Goal: Task Accomplishment & Management: Use online tool/utility

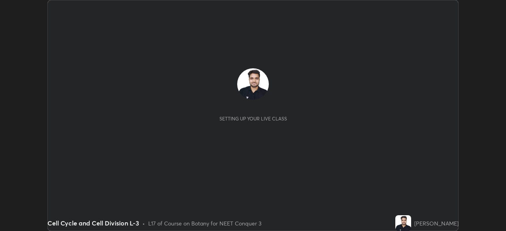
scroll to position [231, 506]
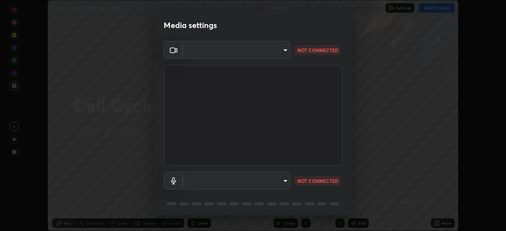
type input "cb8c6b6b4a50c5c6d626de20ccb3fd73f31987ea2ecc1878d3d31a5f1bf4ae53"
type input "communications"
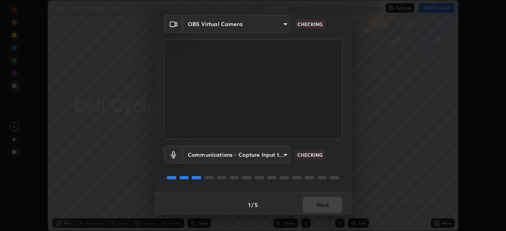
scroll to position [28, 0]
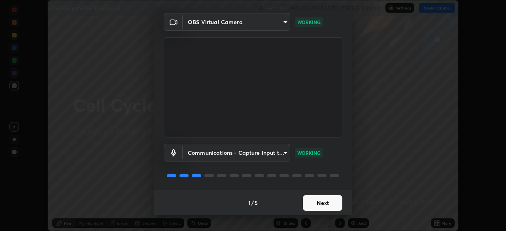
click at [317, 205] on button "Next" at bounding box center [323, 203] width 40 height 16
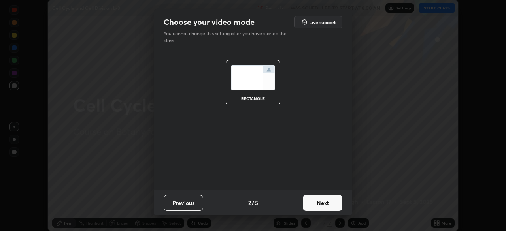
click at [317, 205] on button "Next" at bounding box center [323, 203] width 40 height 16
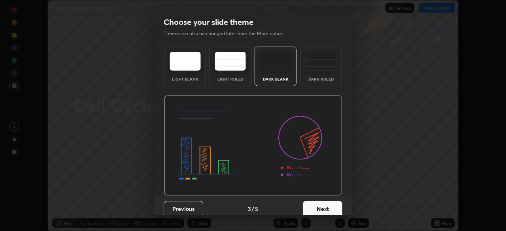
click at [324, 205] on button "Next" at bounding box center [323, 209] width 40 height 16
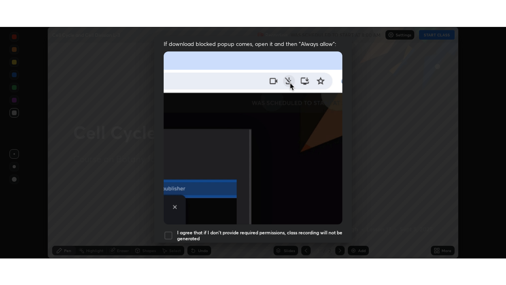
scroll to position [189, 0]
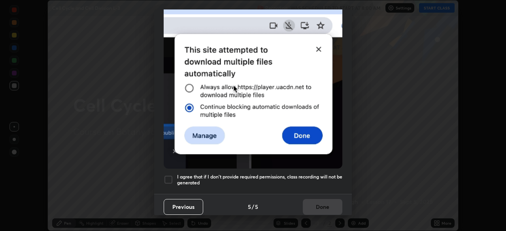
click at [167, 175] on div at bounding box center [168, 179] width 9 height 9
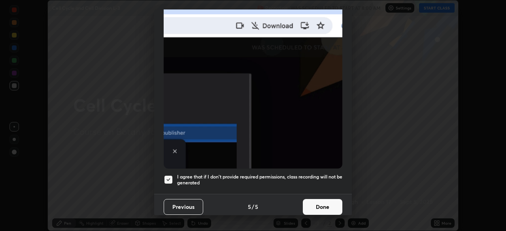
click at [322, 203] on button "Done" at bounding box center [323, 207] width 40 height 16
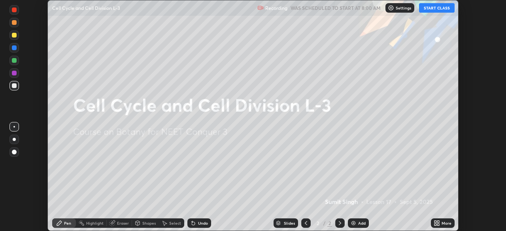
click at [441, 223] on div "More" at bounding box center [443, 223] width 24 height 9
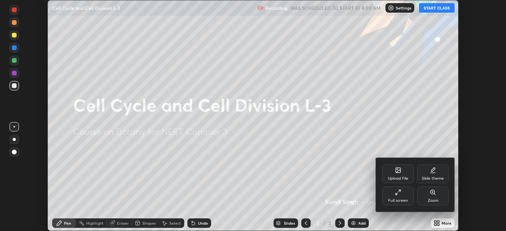
click at [405, 197] on div "Full screen" at bounding box center [399, 196] width 32 height 19
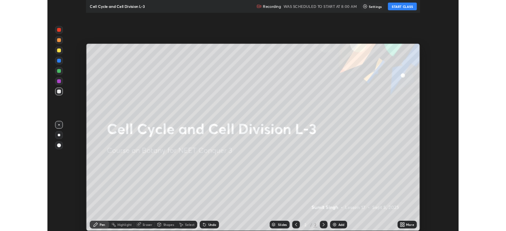
scroll to position [285, 506]
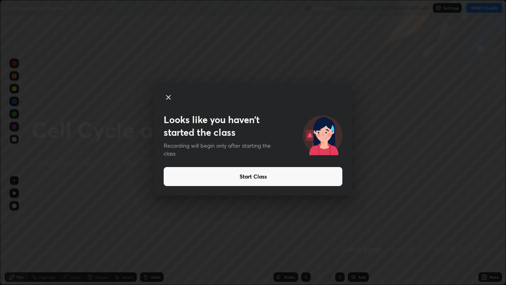
click at [235, 181] on button "Start Class" at bounding box center [253, 176] width 179 height 19
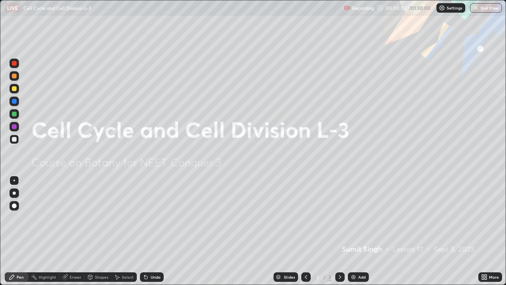
click at [155, 231] on div "Undo" at bounding box center [156, 277] width 10 height 4
click at [354, 231] on img at bounding box center [353, 277] width 6 height 6
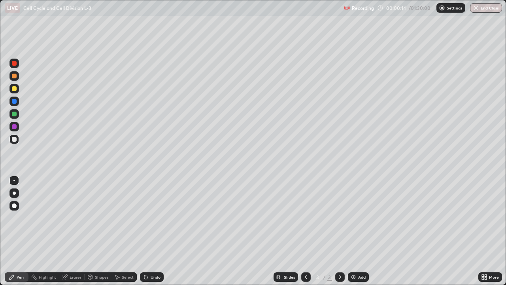
click at [13, 194] on div at bounding box center [14, 192] width 3 height 3
click at [15, 76] on div at bounding box center [14, 76] width 5 height 5
click at [15, 89] on div at bounding box center [14, 88] width 5 height 5
click at [15, 77] on div at bounding box center [14, 76] width 5 height 5
click at [16, 88] on div at bounding box center [14, 88] width 5 height 5
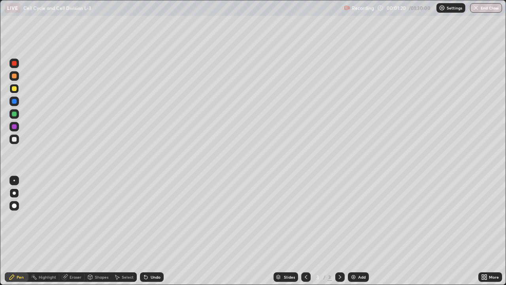
click at [155, 231] on div "Undo" at bounding box center [156, 277] width 10 height 4
click at [154, 231] on div "Undo" at bounding box center [156, 277] width 10 height 4
click at [155, 231] on div "Undo" at bounding box center [156, 277] width 10 height 4
click at [157, 231] on div "Undo" at bounding box center [156, 277] width 10 height 4
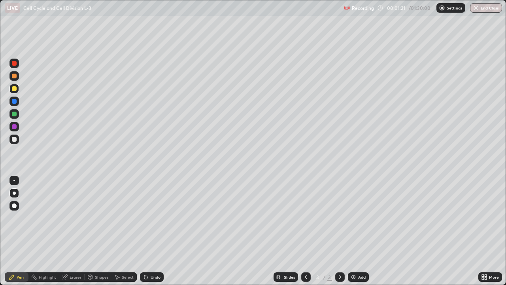
click at [157, 231] on div "Undo" at bounding box center [156, 277] width 10 height 4
click at [158, 231] on div "Undo" at bounding box center [156, 277] width 10 height 4
click at [16, 113] on div at bounding box center [14, 114] width 5 height 5
click at [16, 90] on div at bounding box center [14, 88] width 5 height 5
click at [15, 139] on div at bounding box center [14, 139] width 5 height 5
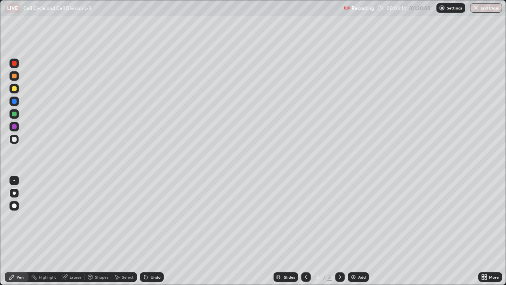
click at [16, 115] on div at bounding box center [14, 114] width 5 height 5
click at [15, 139] on div at bounding box center [14, 139] width 5 height 5
click at [15, 138] on div at bounding box center [14, 139] width 5 height 5
click at [157, 231] on div "Undo" at bounding box center [156, 277] width 10 height 4
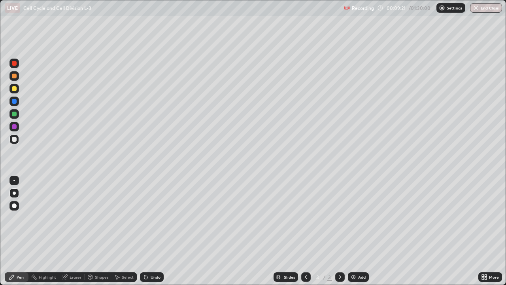
click at [154, 231] on div "Undo" at bounding box center [156, 277] width 10 height 4
click at [15, 127] on div at bounding box center [14, 126] width 5 height 5
click at [15, 114] on div at bounding box center [14, 114] width 5 height 5
click at [15, 139] on div at bounding box center [14, 139] width 5 height 5
click at [19, 112] on div at bounding box center [13, 113] width 9 height 9
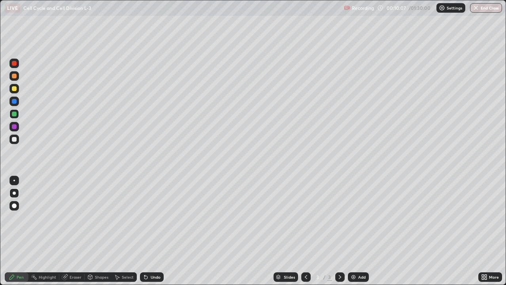
click at [17, 113] on div at bounding box center [13, 113] width 9 height 9
click at [17, 143] on div at bounding box center [13, 138] width 9 height 9
click at [153, 231] on div "Undo" at bounding box center [156, 277] width 10 height 4
click at [152, 231] on div "Undo" at bounding box center [156, 277] width 10 height 4
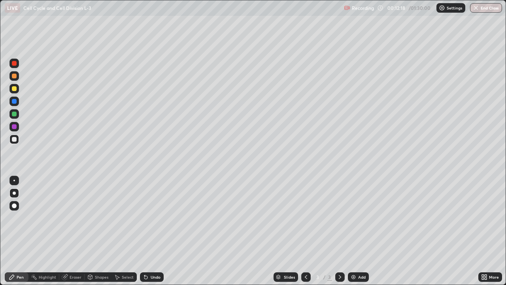
click at [15, 114] on div at bounding box center [14, 114] width 5 height 5
click at [360, 231] on div "Add" at bounding box center [362, 277] width 8 height 4
click at [304, 231] on icon at bounding box center [306, 277] width 6 height 6
click at [339, 231] on icon at bounding box center [340, 277] width 6 height 6
click at [16, 89] on div at bounding box center [14, 88] width 5 height 5
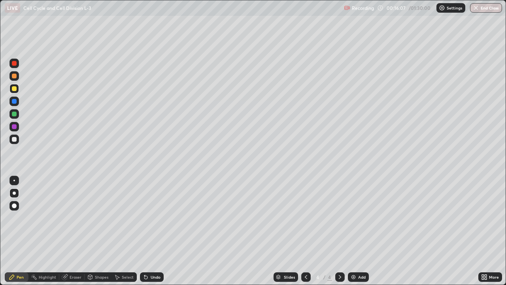
click at [15, 138] on div at bounding box center [14, 139] width 5 height 5
click at [153, 231] on div "Undo" at bounding box center [156, 277] width 10 height 4
click at [151, 231] on div "Undo" at bounding box center [156, 277] width 10 height 4
click at [154, 231] on div "Undo" at bounding box center [156, 277] width 10 height 4
click at [151, 231] on div "Undo" at bounding box center [156, 277] width 10 height 4
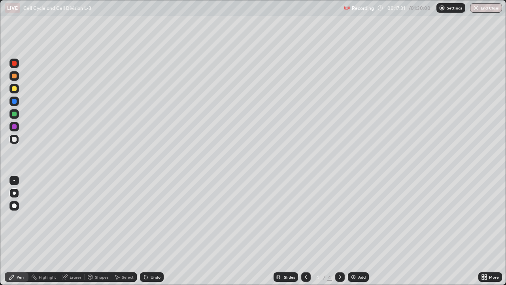
click at [151, 231] on div "Undo" at bounding box center [156, 277] width 10 height 4
click at [14, 89] on div at bounding box center [14, 88] width 5 height 5
click at [16, 77] on div at bounding box center [14, 76] width 5 height 5
click at [14, 90] on div at bounding box center [14, 88] width 5 height 5
click at [14, 137] on div at bounding box center [14, 139] width 5 height 5
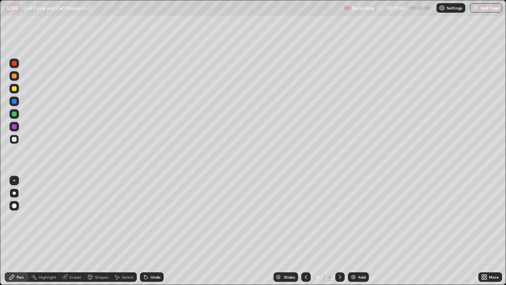
click at [150, 231] on div "Undo" at bounding box center [152, 276] width 24 height 9
click at [155, 231] on div "Undo" at bounding box center [156, 277] width 10 height 4
click at [153, 231] on div "Undo" at bounding box center [156, 277] width 10 height 4
click at [151, 231] on div "Undo" at bounding box center [156, 277] width 10 height 4
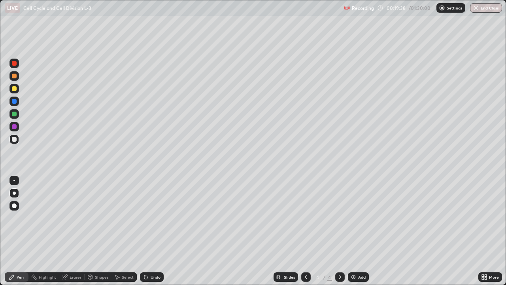
click at [151, 231] on div "Undo" at bounding box center [152, 276] width 24 height 9
click at [354, 231] on img at bounding box center [353, 277] width 6 height 6
click at [16, 89] on div at bounding box center [14, 88] width 5 height 5
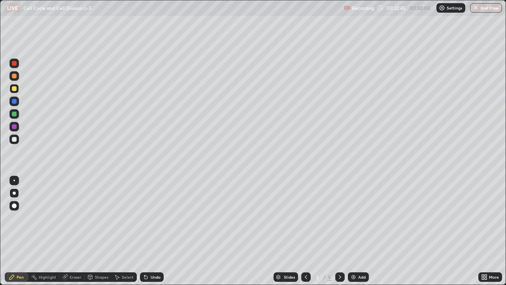
click at [15, 78] on div at bounding box center [14, 76] width 5 height 5
click at [16, 89] on div at bounding box center [14, 88] width 5 height 5
click at [16, 90] on div at bounding box center [14, 88] width 5 height 5
click at [16, 76] on div at bounding box center [14, 76] width 5 height 5
click at [149, 231] on div "Undo" at bounding box center [152, 276] width 24 height 9
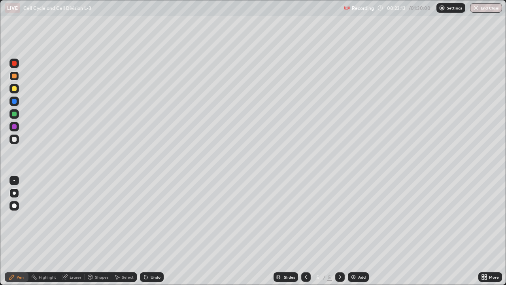
click at [151, 231] on div "Undo" at bounding box center [152, 276] width 24 height 9
click at [153, 231] on div "Undo" at bounding box center [156, 277] width 10 height 4
click at [15, 89] on div at bounding box center [14, 88] width 5 height 5
click at [16, 139] on div at bounding box center [14, 139] width 5 height 5
click at [15, 77] on div at bounding box center [14, 76] width 5 height 5
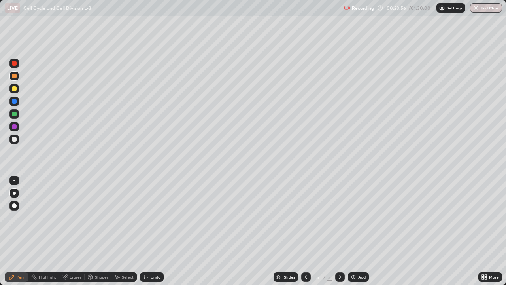
click at [15, 89] on div at bounding box center [14, 88] width 5 height 5
click at [16, 78] on div at bounding box center [14, 76] width 5 height 5
click at [151, 231] on div "Undo" at bounding box center [156, 277] width 10 height 4
click at [152, 231] on div "Undo" at bounding box center [152, 276] width 24 height 9
click at [15, 139] on div at bounding box center [14, 139] width 5 height 5
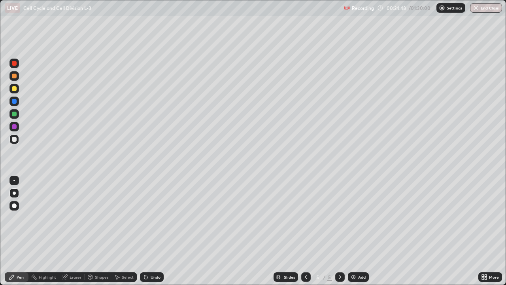
click at [15, 113] on div at bounding box center [14, 114] width 5 height 5
click at [15, 79] on div at bounding box center [13, 75] width 9 height 9
click at [12, 101] on div at bounding box center [14, 101] width 5 height 5
click at [14, 76] on div at bounding box center [14, 76] width 5 height 5
click at [154, 231] on div "Undo" at bounding box center [156, 277] width 10 height 4
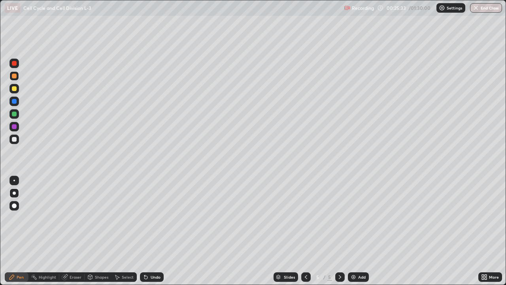
click at [18, 88] on div at bounding box center [13, 88] width 9 height 9
click at [15, 76] on div at bounding box center [14, 76] width 5 height 5
click at [14, 90] on div at bounding box center [14, 88] width 5 height 5
click at [155, 231] on div "Undo" at bounding box center [156, 277] width 10 height 4
click at [153, 231] on div "Undo" at bounding box center [156, 277] width 10 height 4
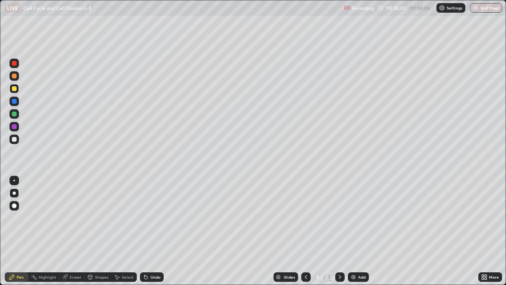
click at [155, 231] on div "Undo" at bounding box center [156, 277] width 10 height 4
click at [156, 231] on div "Undo" at bounding box center [156, 277] width 10 height 4
click at [158, 231] on div "Undo" at bounding box center [156, 277] width 10 height 4
click at [161, 231] on div "Undo" at bounding box center [152, 276] width 24 height 9
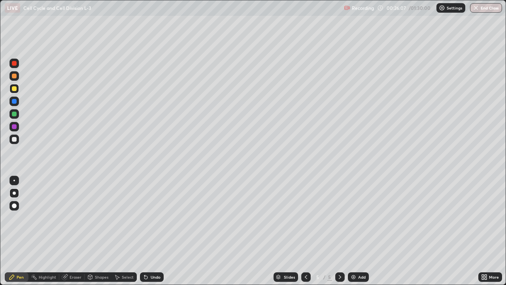
click at [15, 90] on div at bounding box center [14, 88] width 5 height 5
click at [16, 76] on div at bounding box center [14, 76] width 5 height 5
click at [15, 87] on div at bounding box center [14, 88] width 5 height 5
click at [15, 139] on div at bounding box center [14, 139] width 5 height 5
click at [17, 78] on div at bounding box center [13, 75] width 9 height 9
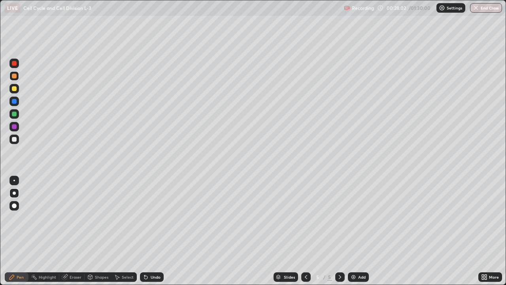
click at [17, 89] on div at bounding box center [13, 88] width 9 height 9
click at [155, 231] on div "Undo" at bounding box center [156, 277] width 10 height 4
click at [158, 231] on div "Undo" at bounding box center [156, 277] width 10 height 4
click at [159, 231] on div "Undo" at bounding box center [156, 277] width 10 height 4
click at [306, 231] on icon at bounding box center [306, 277] width 6 height 6
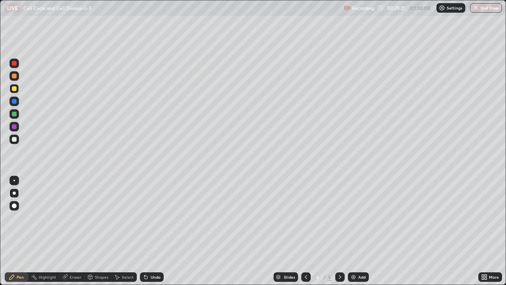
click at [76, 231] on div "Eraser" at bounding box center [76, 277] width 12 height 4
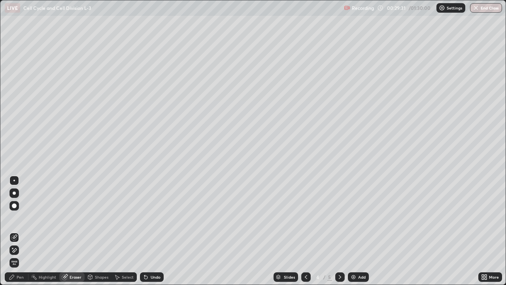
click at [19, 231] on div "Pen" at bounding box center [17, 276] width 24 height 9
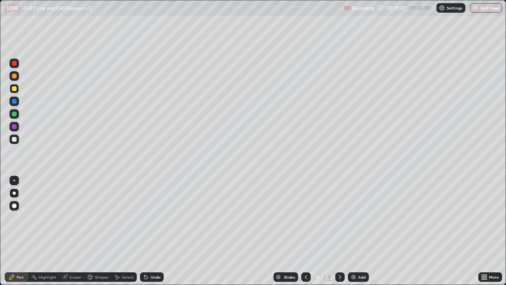
click at [339, 231] on icon at bounding box center [340, 277] width 6 height 6
click at [301, 231] on div at bounding box center [305, 276] width 9 height 9
click at [71, 231] on div "Eraser" at bounding box center [76, 277] width 12 height 4
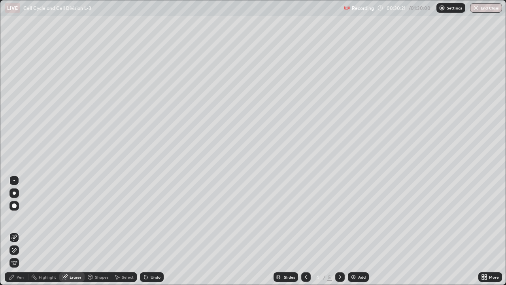
click at [15, 231] on icon at bounding box center [12, 277] width 6 height 6
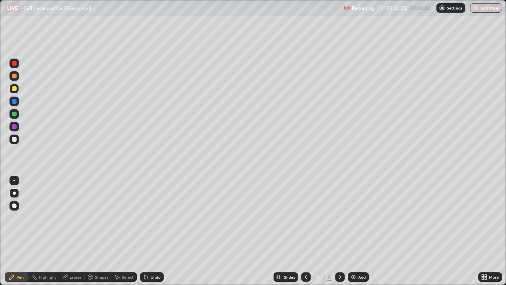
click at [339, 231] on icon at bounding box center [340, 277] width 2 height 4
click at [354, 231] on img at bounding box center [353, 277] width 6 height 6
click at [15, 89] on div at bounding box center [14, 88] width 5 height 5
click at [16, 75] on div at bounding box center [14, 76] width 5 height 5
click at [14, 89] on div at bounding box center [14, 88] width 5 height 5
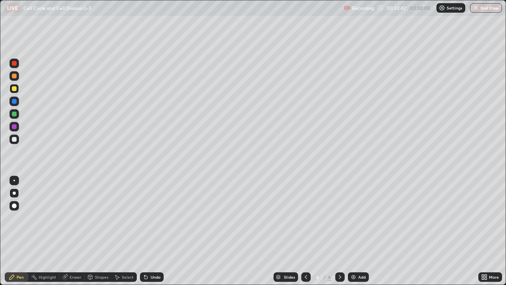
click at [17, 101] on div at bounding box center [13, 101] width 9 height 9
click at [16, 115] on div at bounding box center [14, 114] width 5 height 5
click at [149, 231] on div "Undo" at bounding box center [152, 276] width 24 height 9
click at [16, 136] on div at bounding box center [13, 138] width 9 height 9
click at [148, 231] on div "Undo" at bounding box center [152, 276] width 24 height 9
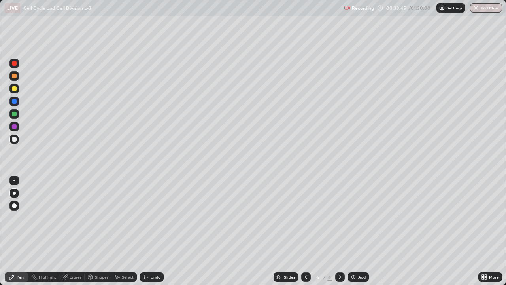
click at [148, 231] on div "Undo" at bounding box center [152, 276] width 24 height 9
click at [150, 231] on div "Undo" at bounding box center [152, 276] width 24 height 9
click at [151, 231] on div "Undo" at bounding box center [152, 276] width 24 height 9
click at [151, 231] on div "Undo" at bounding box center [150, 277] width 27 height 16
click at [150, 231] on div "Undo" at bounding box center [152, 276] width 24 height 9
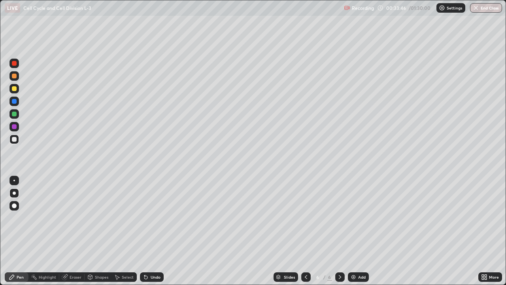
click at [146, 231] on div "Undo" at bounding box center [152, 276] width 24 height 9
click at [145, 231] on div "Undo" at bounding box center [152, 276] width 24 height 9
click at [14, 180] on div at bounding box center [14, 181] width 2 height 2
click at [158, 231] on div "Undo" at bounding box center [152, 276] width 24 height 9
click at [155, 231] on div "Undo" at bounding box center [152, 276] width 24 height 9
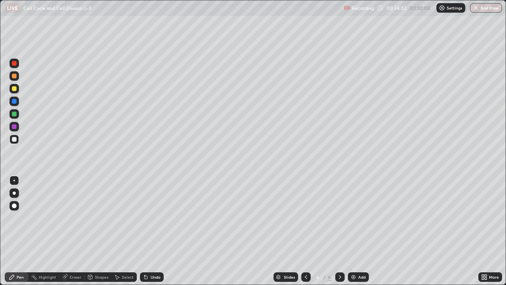
click at [155, 231] on div "Undo" at bounding box center [156, 277] width 10 height 4
click at [16, 113] on div at bounding box center [14, 114] width 5 height 5
click at [16, 88] on div at bounding box center [14, 88] width 5 height 5
click at [17, 138] on div at bounding box center [13, 138] width 9 height 9
click at [151, 231] on div "Undo" at bounding box center [156, 277] width 10 height 4
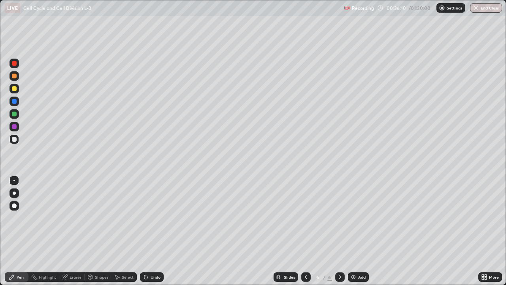
click at [15, 77] on div at bounding box center [14, 76] width 5 height 5
click at [15, 139] on div at bounding box center [14, 139] width 5 height 5
click at [17, 89] on div at bounding box center [13, 88] width 9 height 9
click at [150, 231] on div "Undo" at bounding box center [152, 276] width 24 height 9
click at [15, 197] on div at bounding box center [13, 192] width 9 height 9
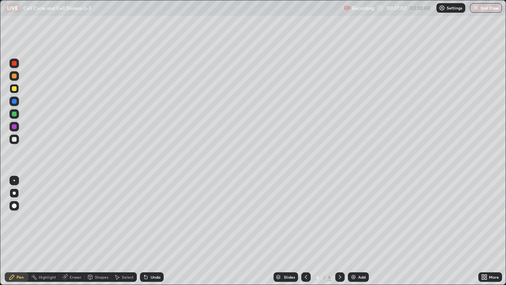
click at [16, 140] on div at bounding box center [14, 139] width 5 height 5
click at [14, 180] on div at bounding box center [14, 181] width 2 height 2
click at [356, 231] on img at bounding box center [353, 277] width 6 height 6
click at [15, 89] on div at bounding box center [14, 88] width 5 height 5
click at [144, 231] on icon at bounding box center [144, 275] width 1 height 1
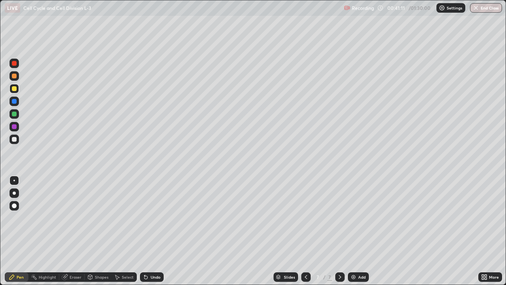
click at [149, 231] on div "Undo" at bounding box center [152, 276] width 24 height 9
click at [149, 231] on div "Undo" at bounding box center [150, 277] width 27 height 16
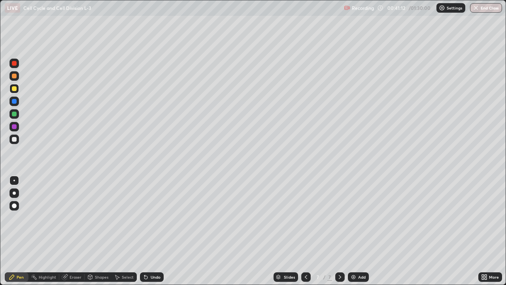
click at [149, 231] on div "Undo" at bounding box center [150, 277] width 27 height 16
click at [148, 231] on div "Undo" at bounding box center [150, 277] width 27 height 16
click at [146, 231] on div "Undo" at bounding box center [150, 277] width 27 height 16
click at [147, 231] on div "Undo" at bounding box center [150, 277] width 27 height 16
click at [149, 231] on div "Undo" at bounding box center [152, 276] width 24 height 9
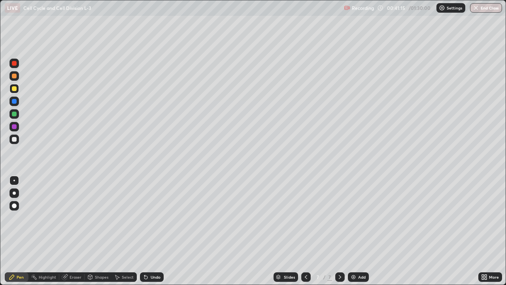
click at [151, 231] on div "Undo" at bounding box center [156, 277] width 10 height 4
click at [152, 231] on div "Undo" at bounding box center [156, 277] width 10 height 4
click at [151, 231] on div "Undo" at bounding box center [156, 277] width 10 height 4
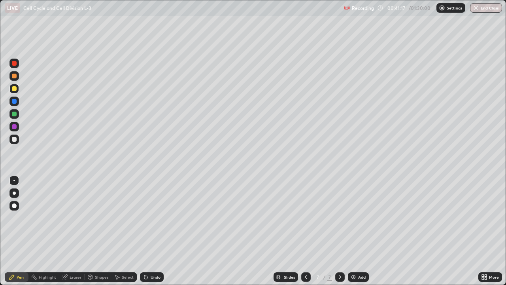
click at [148, 231] on div "Undo" at bounding box center [152, 276] width 24 height 9
click at [14, 193] on div at bounding box center [14, 192] width 3 height 3
click at [122, 231] on div "Select" at bounding box center [128, 277] width 12 height 4
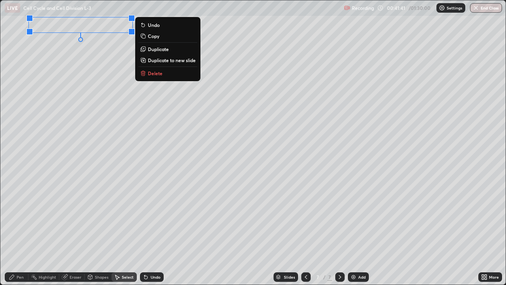
click at [161, 75] on p "Delete" at bounding box center [155, 73] width 15 height 6
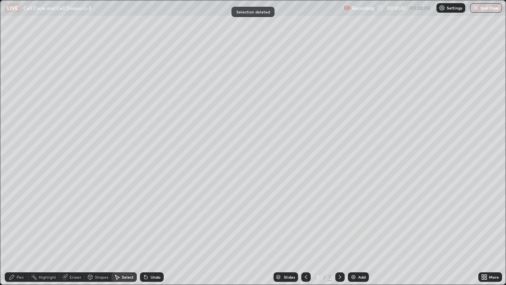
click at [17, 231] on div "Pen" at bounding box center [20, 277] width 7 height 4
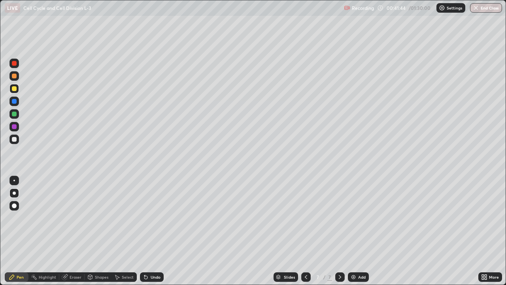
click at [102, 231] on div "Shapes" at bounding box center [101, 277] width 13 height 4
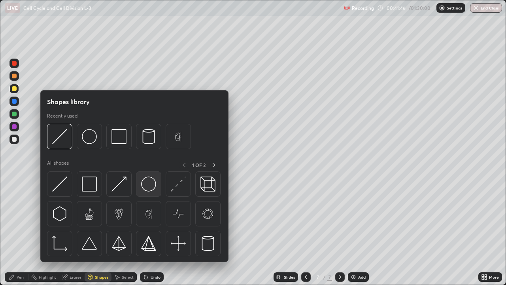
click at [149, 185] on img at bounding box center [148, 183] width 15 height 15
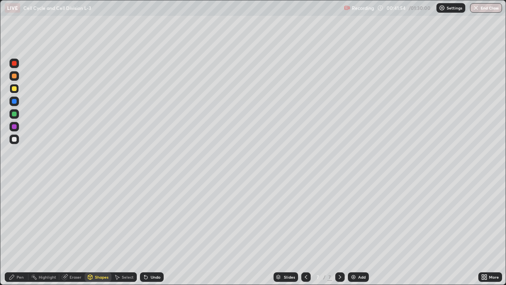
click at [16, 76] on div at bounding box center [14, 76] width 5 height 5
click at [13, 140] on div at bounding box center [14, 139] width 5 height 5
click at [15, 89] on div at bounding box center [14, 88] width 5 height 5
click at [15, 231] on div "Pen" at bounding box center [17, 276] width 24 height 9
click at [305, 231] on icon at bounding box center [306, 277] width 6 height 6
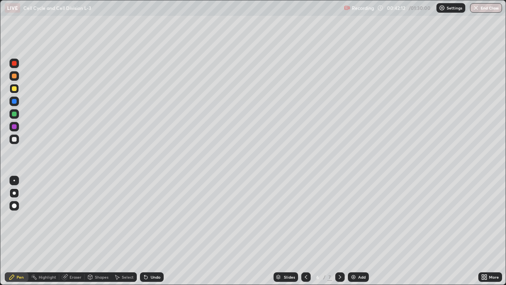
click at [335, 231] on div at bounding box center [339, 277] width 9 height 16
click at [156, 231] on div "Undo" at bounding box center [152, 276] width 24 height 9
click at [154, 231] on div "Undo" at bounding box center [152, 276] width 24 height 9
click at [153, 231] on div "Undo" at bounding box center [152, 276] width 24 height 9
click at [151, 231] on div "Undo" at bounding box center [156, 277] width 10 height 4
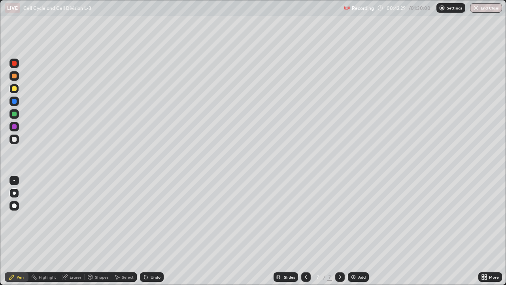
click at [153, 231] on div "Undo" at bounding box center [156, 277] width 10 height 4
click at [16, 144] on div at bounding box center [13, 138] width 9 height 9
click at [15, 89] on div at bounding box center [14, 88] width 5 height 5
click at [14, 139] on div at bounding box center [14, 139] width 5 height 5
click at [16, 89] on div at bounding box center [14, 88] width 5 height 5
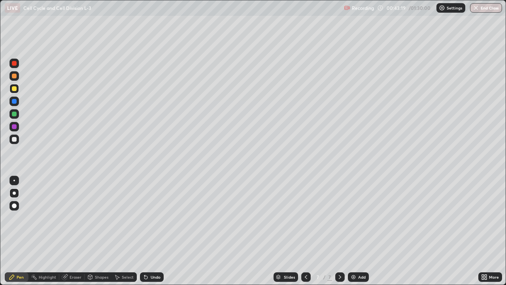
click at [16, 139] on div at bounding box center [14, 139] width 5 height 5
click at [14, 180] on div at bounding box center [14, 181] width 2 height 2
click at [152, 231] on div "Undo" at bounding box center [156, 277] width 10 height 4
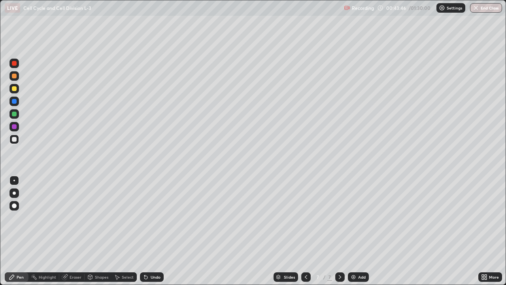
click at [152, 231] on div "Undo" at bounding box center [156, 277] width 10 height 4
click at [151, 231] on div "Undo" at bounding box center [156, 277] width 10 height 4
click at [152, 231] on div "Undo" at bounding box center [156, 277] width 10 height 4
click at [64, 231] on div "Eraser" at bounding box center [71, 277] width 25 height 16
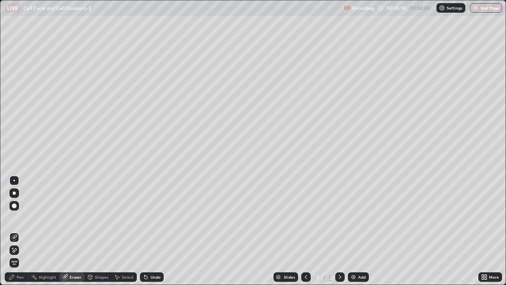
click at [17, 231] on div "Pen" at bounding box center [20, 277] width 7 height 4
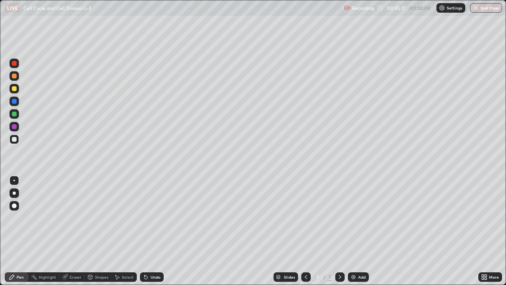
click at [81, 231] on div "Eraser" at bounding box center [71, 277] width 25 height 16
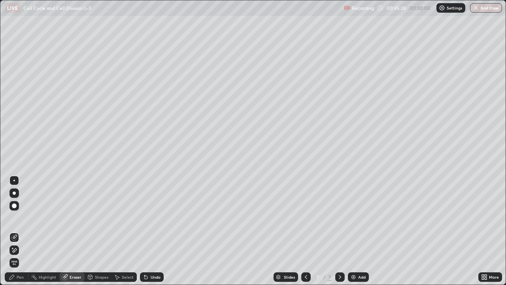
click at [150, 231] on div "Undo" at bounding box center [152, 276] width 24 height 9
click at [151, 231] on div "Undo" at bounding box center [156, 277] width 10 height 4
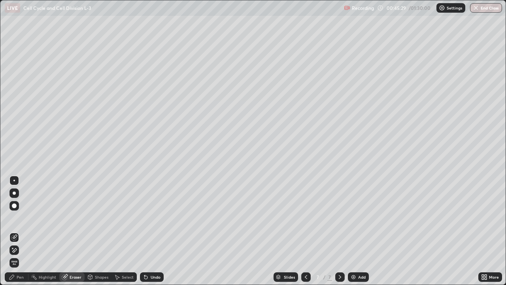
click at [154, 231] on div "Undo" at bounding box center [156, 277] width 10 height 4
click at [20, 231] on div "Pen" at bounding box center [20, 277] width 7 height 4
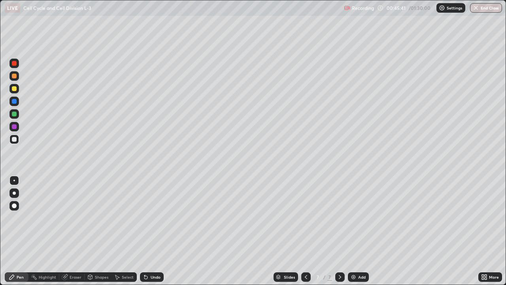
click at [15, 114] on div at bounding box center [14, 114] width 5 height 5
click at [101, 231] on div "Shapes" at bounding box center [101, 277] width 13 height 4
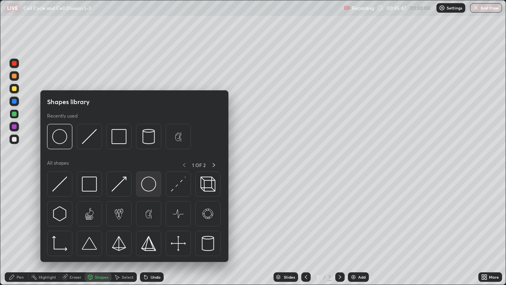
click at [153, 187] on img at bounding box center [148, 183] width 15 height 15
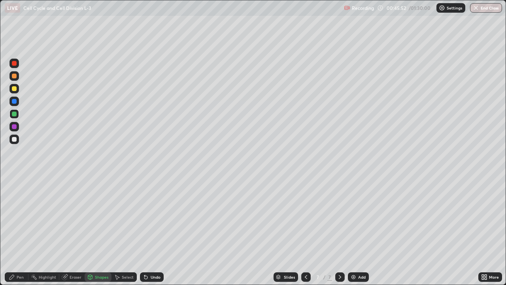
click at [18, 139] on div at bounding box center [13, 138] width 9 height 9
click at [21, 231] on div "Pen" at bounding box center [20, 277] width 7 height 4
click at [15, 89] on div at bounding box center [14, 88] width 5 height 5
click at [18, 116] on div at bounding box center [13, 113] width 9 height 9
click at [151, 231] on div "Undo" at bounding box center [156, 277] width 10 height 4
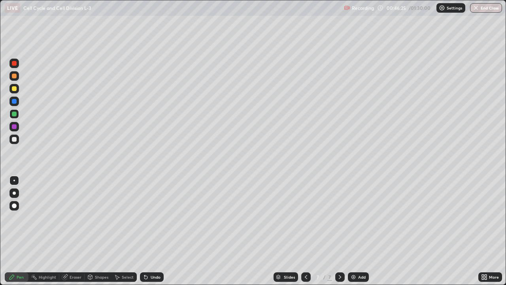
click at [18, 75] on div at bounding box center [13, 75] width 9 height 9
click at [488, 231] on div "More" at bounding box center [491, 276] width 24 height 9
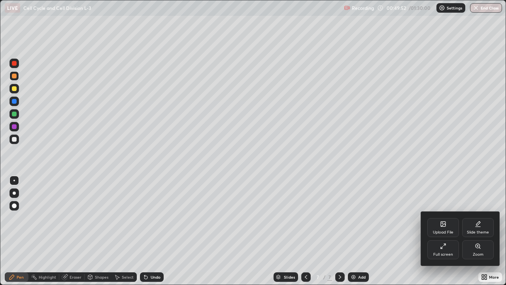
click at [445, 231] on icon at bounding box center [445, 245] width 2 height 2
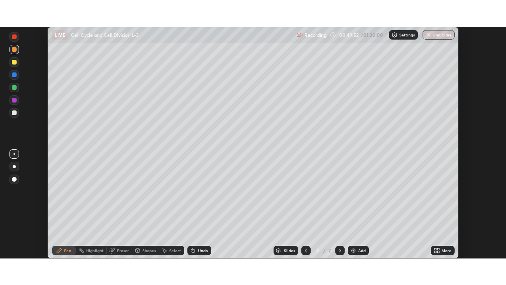
scroll to position [39324, 39049]
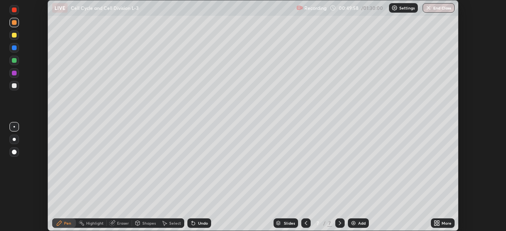
click at [445, 220] on div "More" at bounding box center [443, 223] width 24 height 9
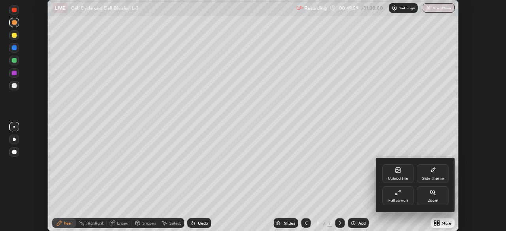
click at [401, 195] on div "Full screen" at bounding box center [399, 196] width 32 height 19
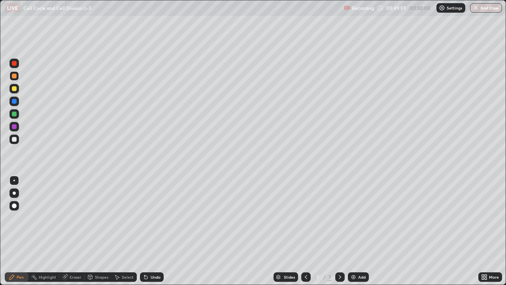
scroll to position [285, 506]
click at [357, 231] on div "Add" at bounding box center [358, 276] width 21 height 9
click at [15, 89] on div at bounding box center [14, 88] width 5 height 5
click at [15, 79] on div at bounding box center [13, 75] width 9 height 9
click at [15, 88] on div at bounding box center [14, 88] width 5 height 5
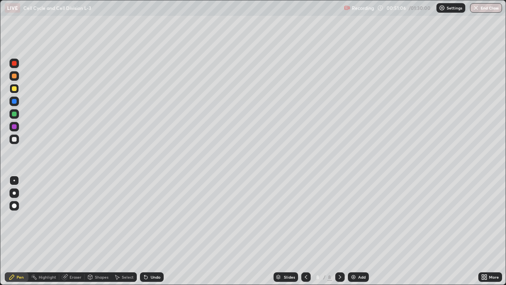
click at [16, 76] on div at bounding box center [14, 76] width 5 height 5
click at [152, 231] on div "Undo" at bounding box center [156, 277] width 10 height 4
click at [153, 231] on div "Undo" at bounding box center [152, 276] width 24 height 9
click at [152, 231] on div "Undo" at bounding box center [152, 276] width 24 height 9
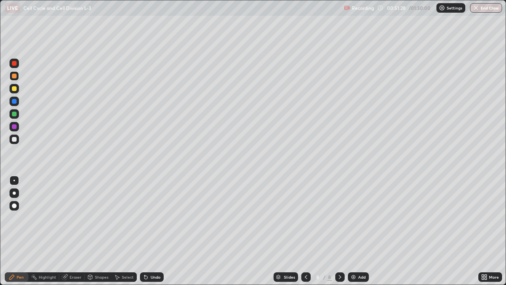
click at [151, 231] on div "Undo" at bounding box center [152, 276] width 24 height 9
click at [149, 231] on div "Undo" at bounding box center [152, 276] width 24 height 9
click at [148, 231] on div "Undo" at bounding box center [152, 276] width 24 height 9
click at [146, 231] on div "Undo" at bounding box center [152, 276] width 24 height 9
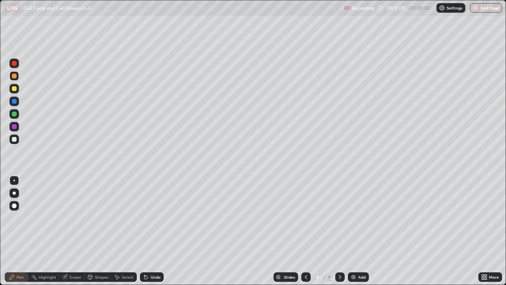
click at [145, 231] on div "Undo" at bounding box center [152, 276] width 24 height 9
click at [150, 231] on div "Undo" at bounding box center [152, 276] width 24 height 9
click at [153, 231] on div "Undo" at bounding box center [156, 277] width 10 height 4
click at [151, 231] on div "Undo" at bounding box center [156, 277] width 10 height 4
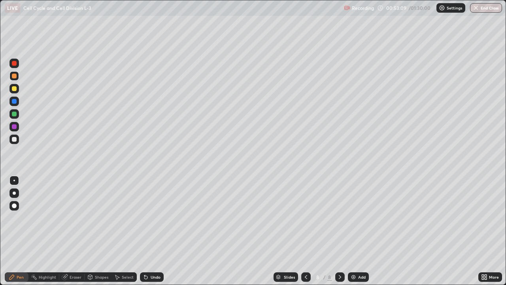
click at [15, 139] on div at bounding box center [14, 139] width 5 height 5
click at [155, 231] on div "Undo" at bounding box center [156, 277] width 10 height 4
click at [155, 231] on div "Undo" at bounding box center [152, 276] width 24 height 9
click at [158, 231] on div "Undo" at bounding box center [156, 277] width 10 height 4
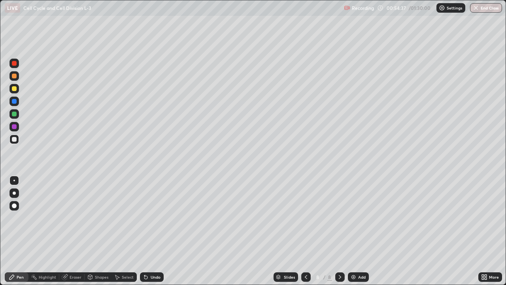
click at [158, 231] on div "Undo" at bounding box center [156, 277] width 10 height 4
click at [15, 77] on div at bounding box center [14, 76] width 5 height 5
click at [15, 139] on div at bounding box center [14, 139] width 5 height 5
click at [359, 231] on div "Add" at bounding box center [362, 277] width 8 height 4
click at [16, 77] on div at bounding box center [14, 76] width 5 height 5
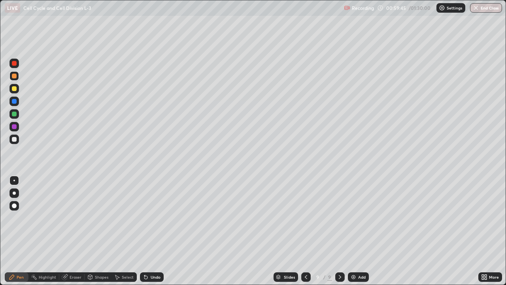
click at [15, 89] on div at bounding box center [14, 88] width 5 height 5
click at [154, 231] on div "Undo" at bounding box center [156, 277] width 10 height 4
click at [157, 231] on div "Undo" at bounding box center [156, 277] width 10 height 4
click at [151, 231] on div "Undo" at bounding box center [156, 277] width 10 height 4
click at [446, 12] on div "Settings" at bounding box center [451, 7] width 29 height 9
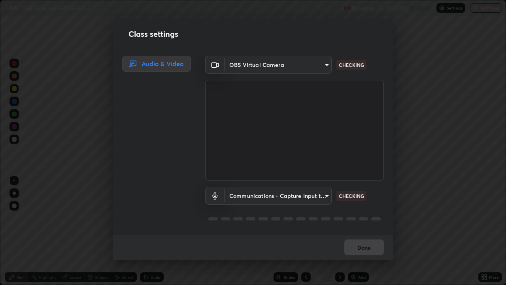
click at [444, 23] on div "Class settings Audio & Video OBS Virtual Camera cb8c6b6b4a50c5c6d626de20ccb3fd7…" at bounding box center [253, 142] width 506 height 285
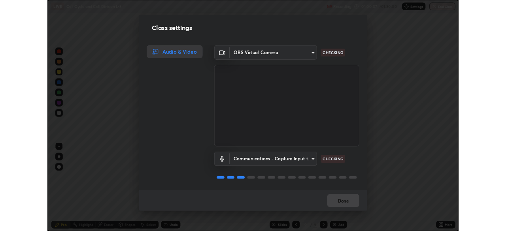
scroll to position [1, 0]
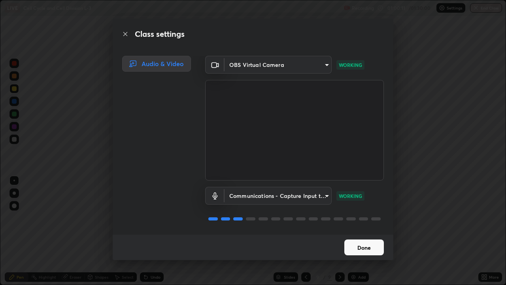
click at [372, 231] on button "Done" at bounding box center [365, 247] width 40 height 16
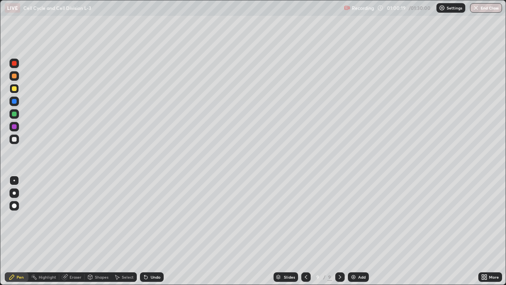
click at [151, 231] on div "Undo" at bounding box center [156, 277] width 10 height 4
click at [14, 76] on div at bounding box center [14, 76] width 5 height 5
click at [15, 115] on div at bounding box center [14, 114] width 5 height 5
click at [14, 88] on div at bounding box center [14, 88] width 5 height 5
click at [15, 140] on div at bounding box center [14, 139] width 5 height 5
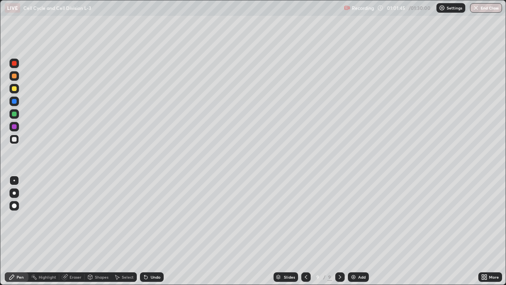
click at [152, 231] on div "Undo" at bounding box center [152, 276] width 24 height 9
click at [15, 127] on div at bounding box center [14, 126] width 5 height 5
click at [155, 231] on div "Undo" at bounding box center [156, 277] width 10 height 4
click at [153, 231] on div "Undo" at bounding box center [156, 277] width 10 height 4
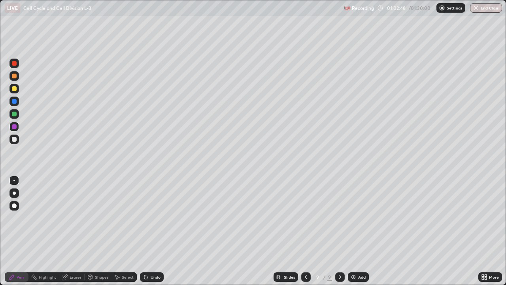
click at [15, 140] on div at bounding box center [14, 139] width 5 height 5
click at [73, 231] on div "Eraser" at bounding box center [76, 277] width 12 height 4
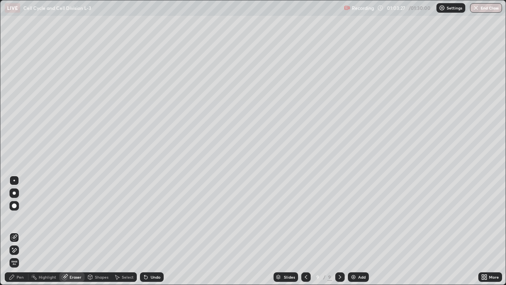
click at [18, 231] on div "Pen" at bounding box center [20, 277] width 7 height 4
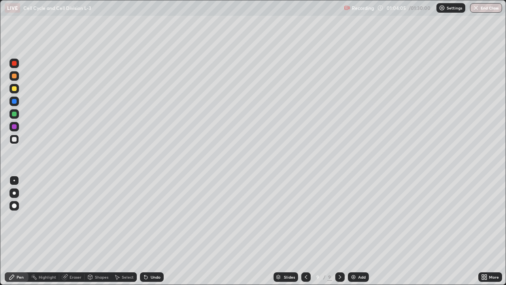
click at [151, 231] on div "Undo" at bounding box center [156, 277] width 10 height 4
click at [152, 231] on div "Undo" at bounding box center [156, 277] width 10 height 4
click at [495, 231] on div "More" at bounding box center [494, 277] width 10 height 4
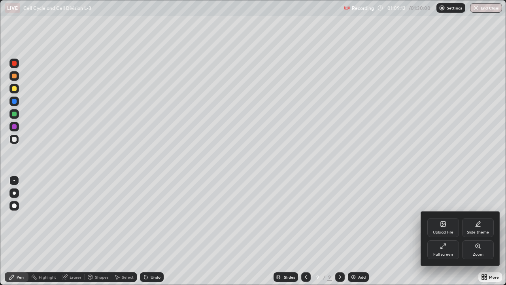
click at [449, 231] on div "Full screen" at bounding box center [444, 249] width 32 height 19
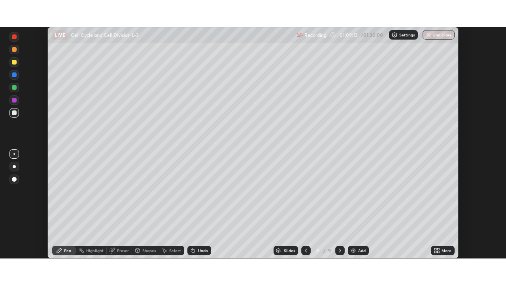
scroll to position [39324, 39049]
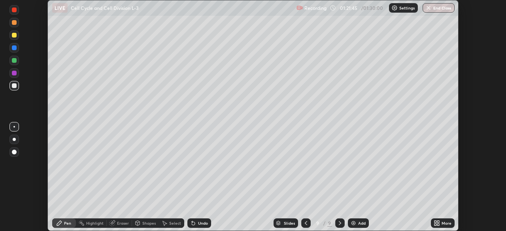
click at [439, 221] on icon at bounding box center [438, 222] width 2 height 2
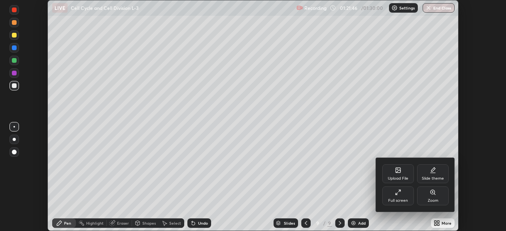
click at [397, 193] on icon at bounding box center [397, 194] width 2 height 2
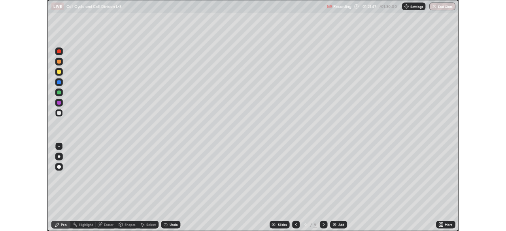
scroll to position [285, 506]
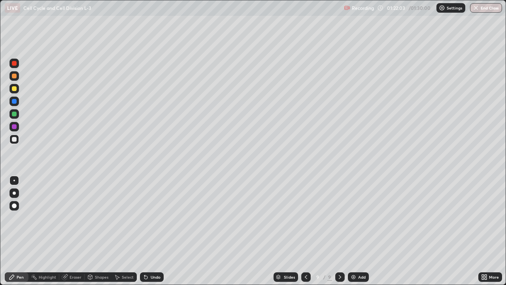
click at [491, 9] on button "End Class" at bounding box center [486, 7] width 32 height 9
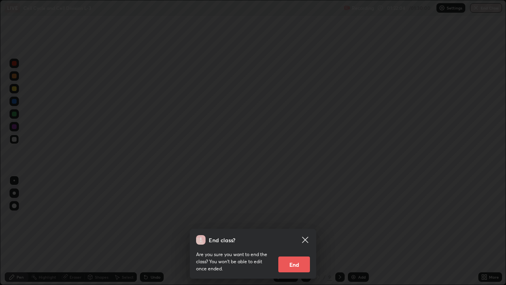
click at [303, 231] on button "End" at bounding box center [294, 264] width 32 height 16
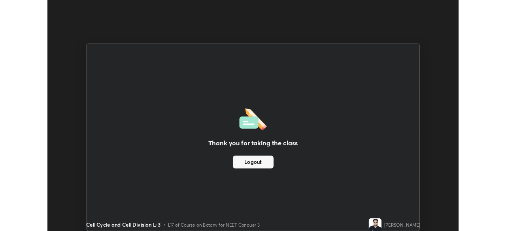
scroll to position [39324, 39049]
